Goal: Information Seeking & Learning: Learn about a topic

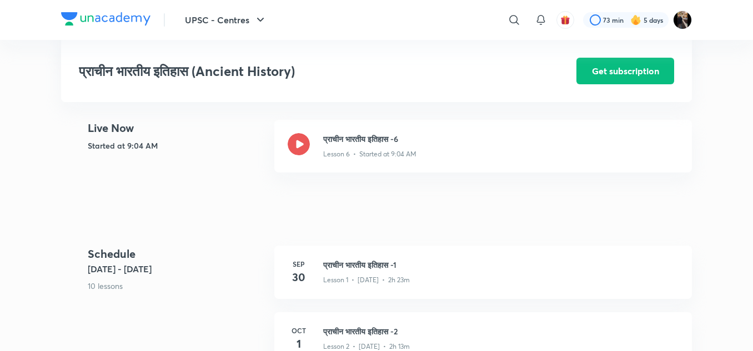
scroll to position [263, 0]
click at [356, 144] on h3 "प्राचीन भारतीय इतिहास -6" at bounding box center [500, 139] width 355 height 12
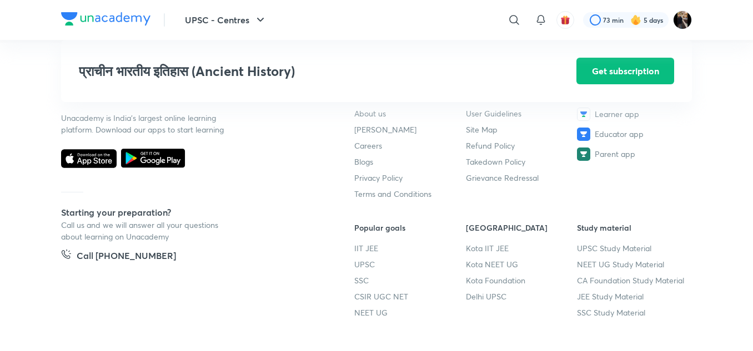
scroll to position [1314, 0]
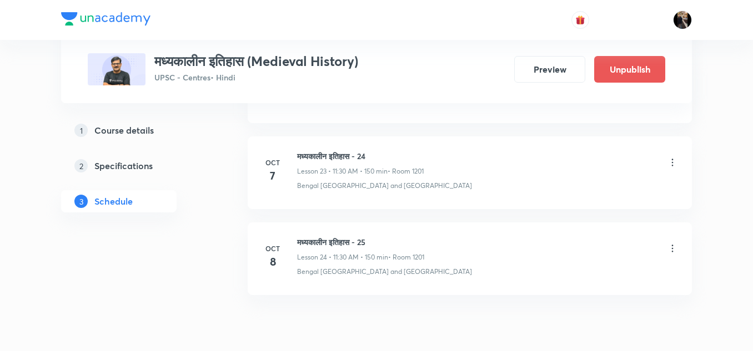
scroll to position [2556, 0]
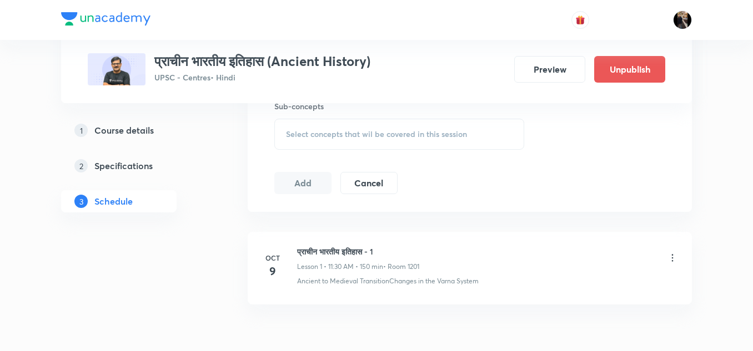
scroll to position [566, 0]
